Goal: Task Accomplishment & Management: Manage account settings

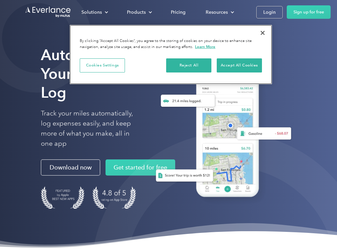
click at [266, 34] on button "Close" at bounding box center [263, 32] width 15 height 15
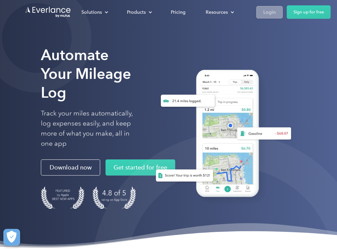
click at [270, 10] on div "Login" at bounding box center [270, 12] width 12 height 8
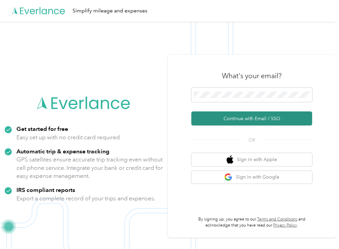
click at [246, 116] on button "Continue with Email / SSO" at bounding box center [251, 118] width 121 height 14
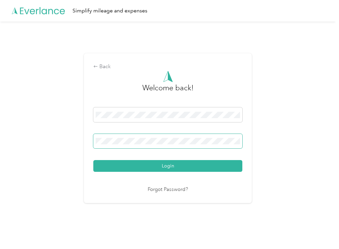
click at [169, 166] on button "Login" at bounding box center [167, 166] width 149 height 12
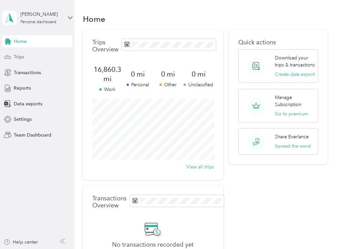
click at [25, 56] on div "Trips" at bounding box center [37, 57] width 70 height 12
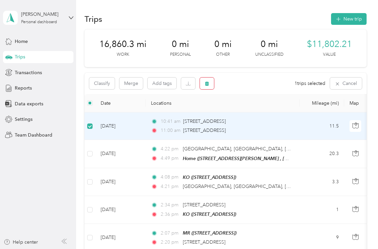
click at [206, 81] on icon "button" at bounding box center [207, 83] width 5 height 5
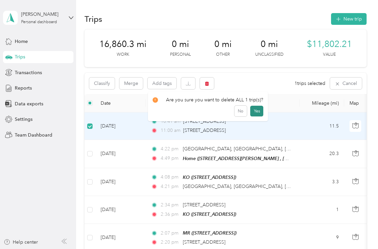
click at [254, 109] on button "Yes" at bounding box center [256, 111] width 13 height 11
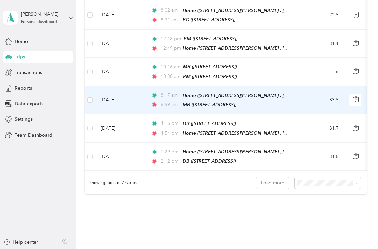
scroll to position [672, 0]
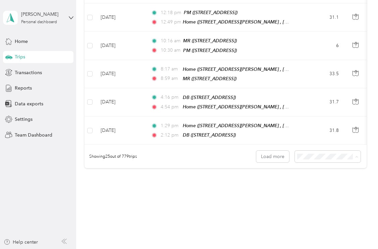
click at [334, 177] on div "100 per load" at bounding box center [329, 180] width 56 height 7
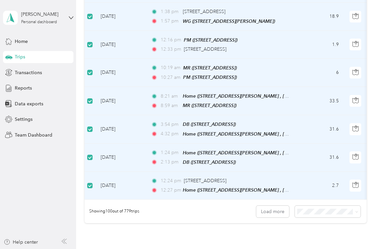
scroll to position [2740, 0]
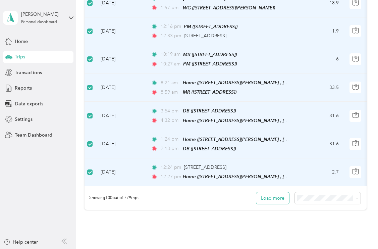
click at [268, 192] on button "Load more" at bounding box center [272, 198] width 33 height 12
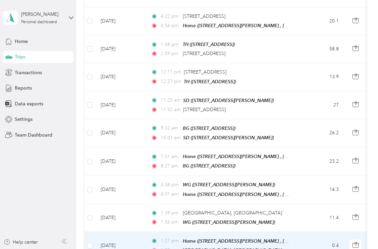
scroll to position [5500, 0]
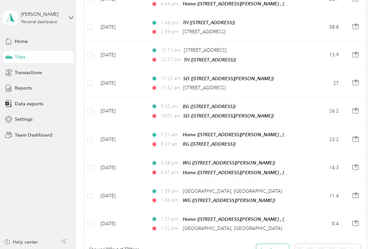
click at [279, 244] on button "Load more" at bounding box center [272, 250] width 33 height 12
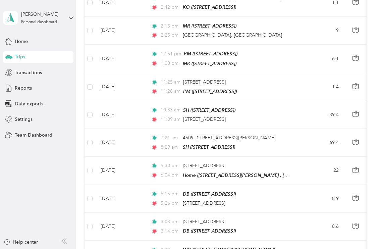
scroll to position [8260, 0]
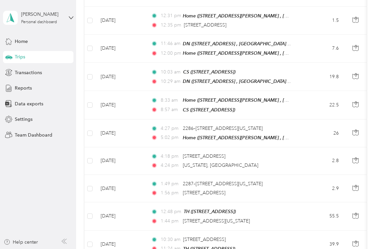
click at [322, 168] on span "50 per load" at bounding box center [313, 169] width 25 height 6
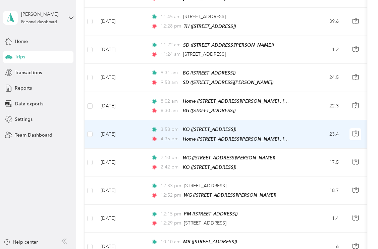
scroll to position [1361, 0]
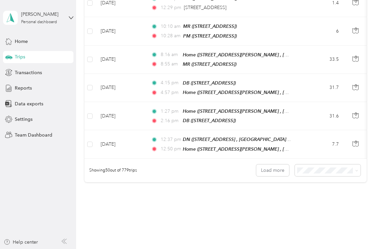
click at [312, 176] on li "100 per load" at bounding box center [330, 180] width 66 height 12
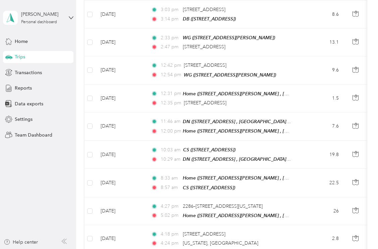
scroll to position [8260, 0]
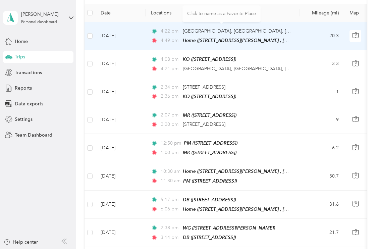
scroll to position [0, 0]
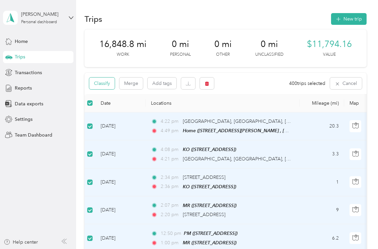
click at [103, 84] on button "Classify" at bounding box center [101, 83] width 25 height 12
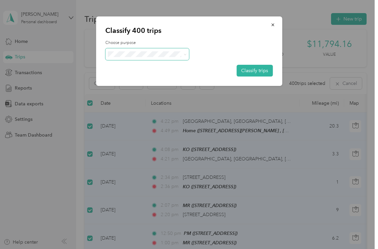
click at [185, 54] on icon at bounding box center [185, 54] width 3 height 3
click at [130, 68] on span "Work" at bounding box center [153, 66] width 62 height 7
click at [260, 68] on button "Classify trips" at bounding box center [255, 71] width 36 height 12
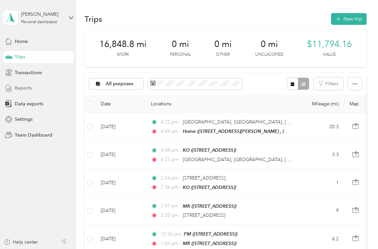
click at [23, 89] on span "Reports" at bounding box center [23, 88] width 17 height 7
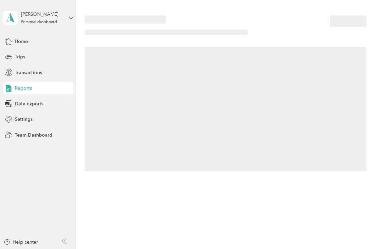
click at [20, 89] on span "Reports" at bounding box center [23, 88] width 17 height 7
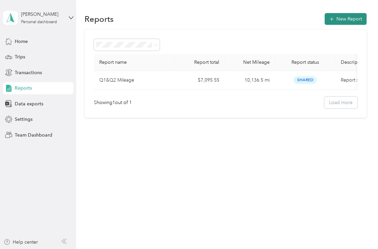
click at [338, 22] on button "New Report" at bounding box center [346, 19] width 42 height 12
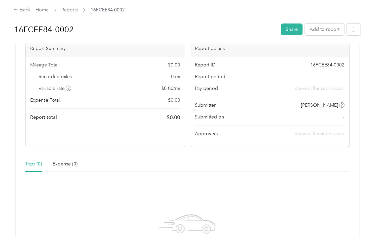
scroll to position [163, 0]
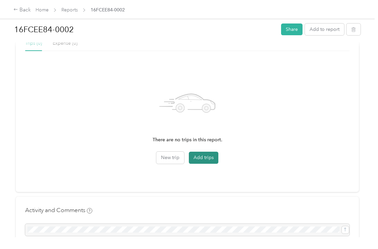
click at [209, 155] on button "Add trips" at bounding box center [204, 158] width 30 height 12
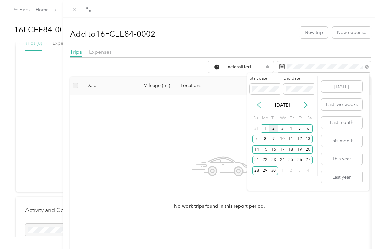
click at [260, 105] on icon at bounding box center [259, 105] width 7 height 7
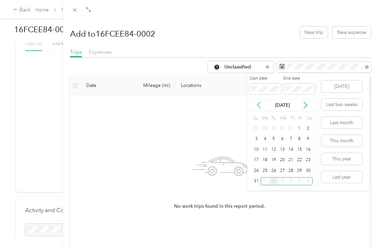
click at [260, 105] on icon at bounding box center [259, 105] width 7 height 7
click at [264, 127] on div "2" at bounding box center [265, 128] width 9 height 8
click at [304, 104] on icon at bounding box center [305, 105] width 7 height 7
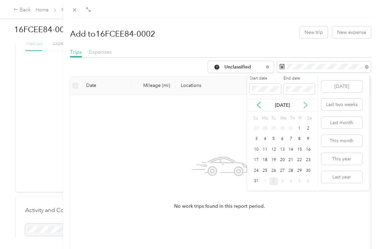
click at [304, 104] on icon at bounding box center [305, 105] width 7 height 7
click at [258, 104] on icon at bounding box center [258, 105] width 3 height 6
click at [300, 171] on div "29" at bounding box center [299, 170] width 9 height 8
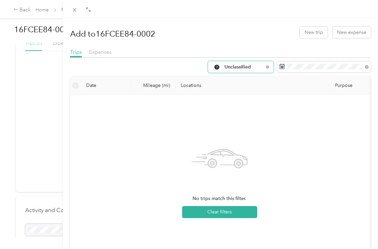
click at [250, 66] on span "Unclassified" at bounding box center [243, 67] width 39 height 5
click at [248, 79] on span "All Purposes" at bounding box center [245, 78] width 45 height 7
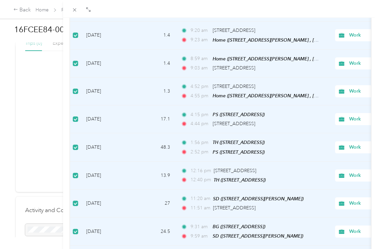
scroll to position [586, 0]
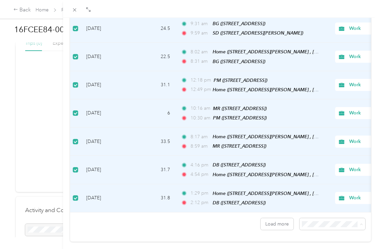
click at [324, 195] on li "100 per load" at bounding box center [331, 200] width 66 height 12
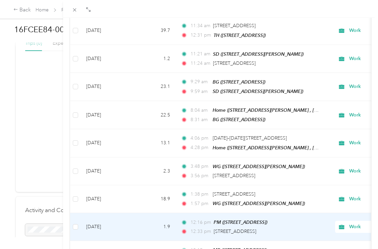
scroll to position [2655, 0]
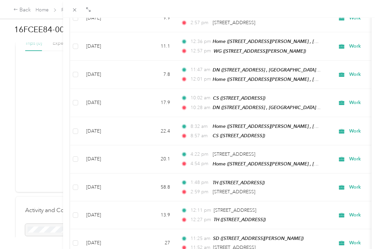
scroll to position [5415, 0]
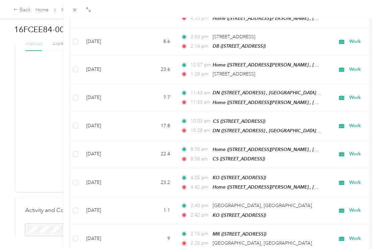
scroll to position [8174, 0]
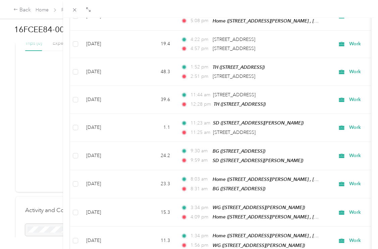
scroll to position [0, 0]
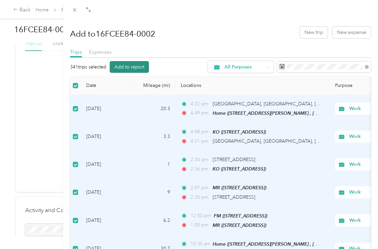
click at [138, 68] on button "Add to report" at bounding box center [129, 67] width 39 height 12
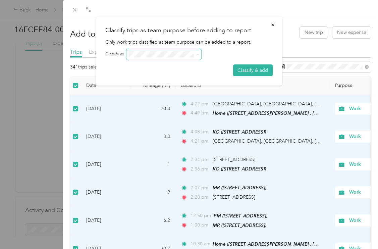
click at [196, 55] on icon at bounding box center [197, 54] width 3 height 3
click at [198, 56] on icon at bounding box center [197, 54] width 3 height 3
click at [197, 56] on icon at bounding box center [197, 54] width 3 height 3
click at [249, 73] on button "Classify & add" at bounding box center [253, 70] width 40 height 12
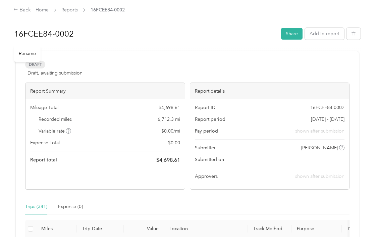
click at [66, 32] on h1 "16FCEE84-0002" at bounding box center [145, 34] width 262 height 16
click at [32, 55] on div "Rename" at bounding box center [27, 55] width 27 height 16
click at [72, 33] on h1 "16FCEE84-0002" at bounding box center [145, 34] width 262 height 16
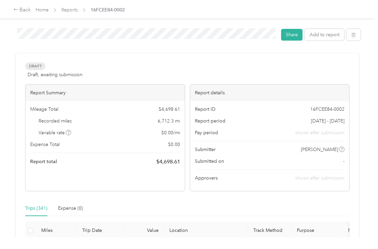
click at [5, 32] on div "16FCEE84-0002 Share Add to report Draft Draft, awaiting submission View activit…" at bounding box center [187, 118] width 375 height 237
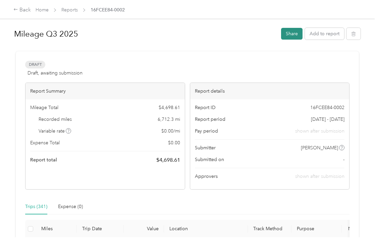
click at [298, 36] on button "Share" at bounding box center [291, 34] width 21 height 12
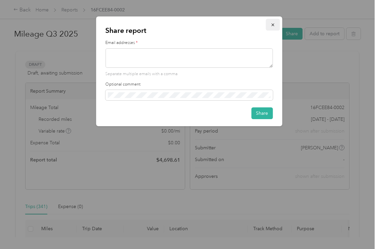
click at [274, 25] on icon "button" at bounding box center [272, 24] width 5 height 5
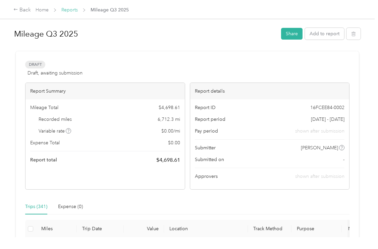
click at [70, 10] on link "Reports" at bounding box center [69, 10] width 16 height 6
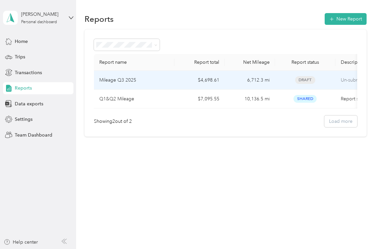
click at [132, 81] on p "Mileage Q3 2025" at bounding box center [117, 79] width 37 height 7
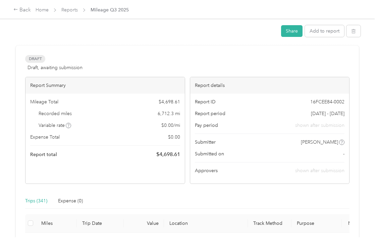
click at [217, 82] on div "Report details" at bounding box center [269, 85] width 159 height 16
click at [298, 32] on button "Share" at bounding box center [291, 31] width 21 height 12
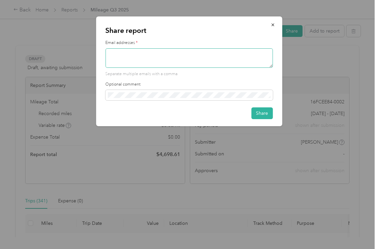
click at [217, 60] on textarea at bounding box center [188, 57] width 167 height 19
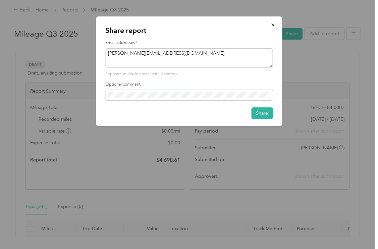
type textarea "[PERSON_NAME][EMAIL_ADDRESS][DOMAIN_NAME]"
click at [229, 34] on p "Share report" at bounding box center [188, 30] width 167 height 9
click at [261, 112] on button "Share" at bounding box center [261, 113] width 21 height 12
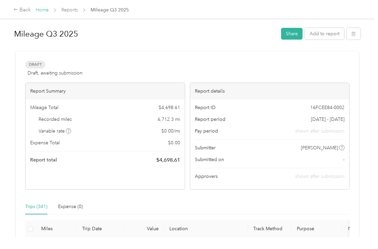
click at [41, 9] on link "Home" at bounding box center [42, 10] width 13 height 6
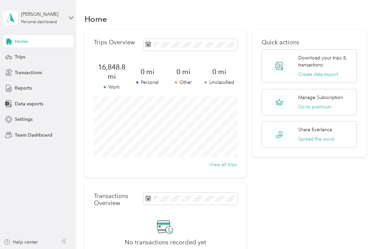
click at [66, 16] on div "[PERSON_NAME] Personal dashboard" at bounding box center [38, 17] width 70 height 23
click at [66, 56] on div "Log out" at bounding box center [93, 55] width 170 height 12
